Goal: Check status: Check status

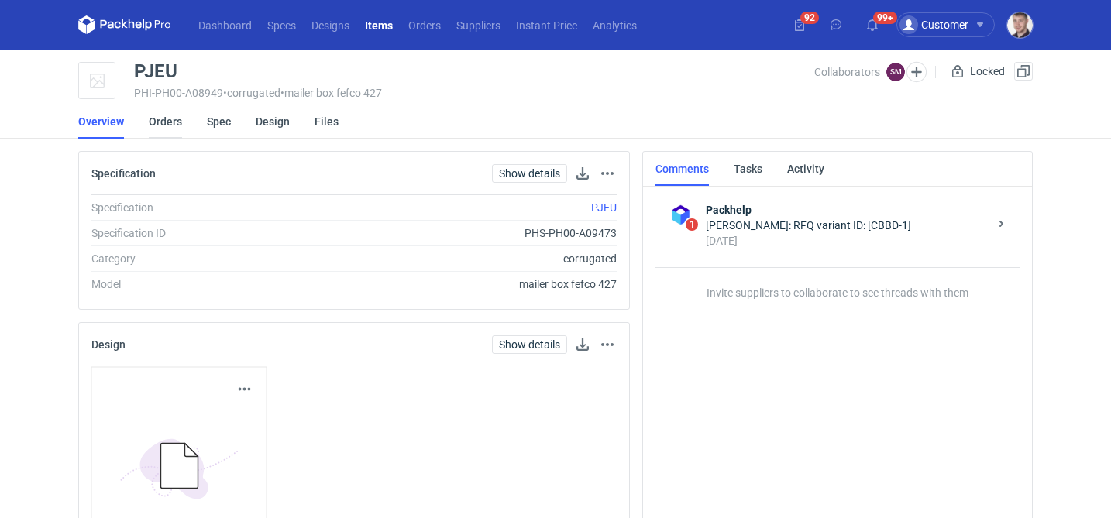
click at [163, 121] on link "Orders" at bounding box center [165, 122] width 33 height 34
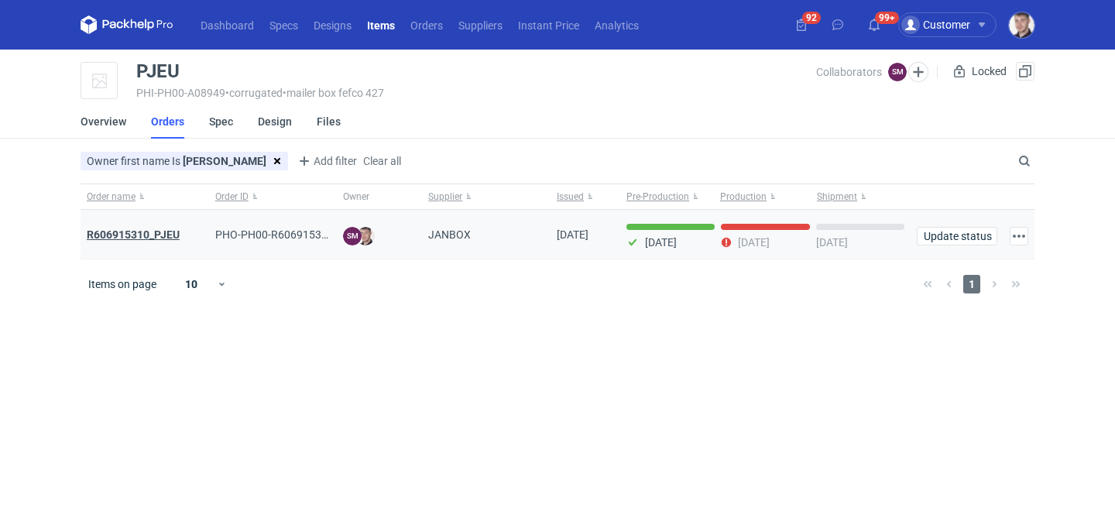
click at [167, 232] on strong "R606915310_PJEU" at bounding box center [133, 234] width 93 height 12
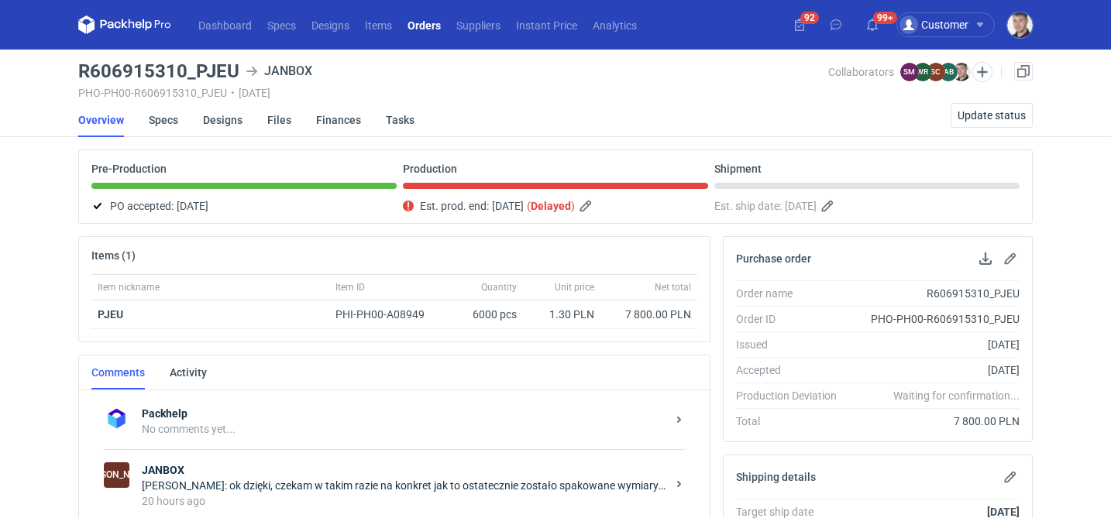
click at [357, 477] on div "[PERSON_NAME]: ok dzięki, czekam w takim razie na konkret jak to ostatecznie zo…" at bounding box center [407, 485] width 530 height 46
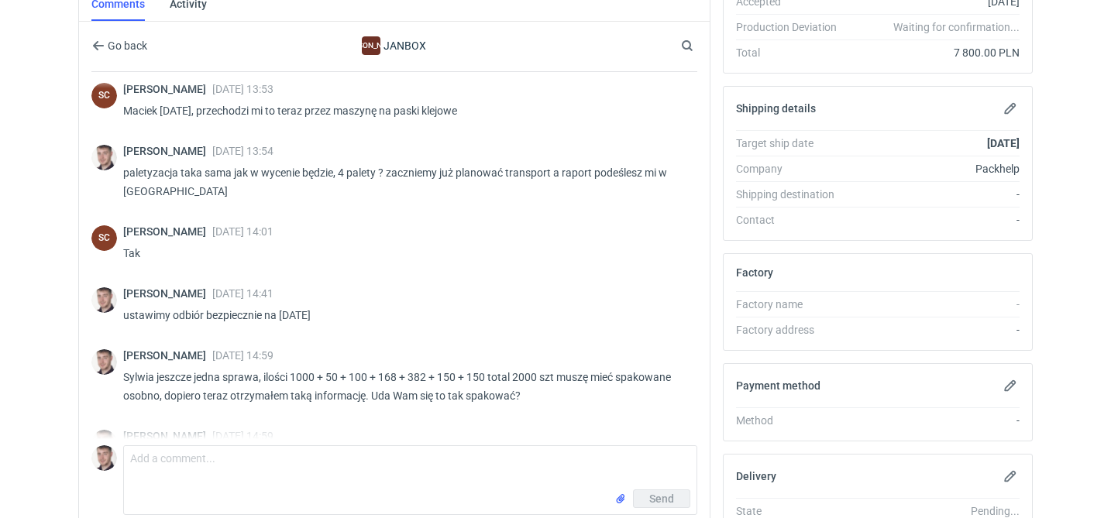
scroll to position [381, 0]
